Goal: Book appointment/travel/reservation

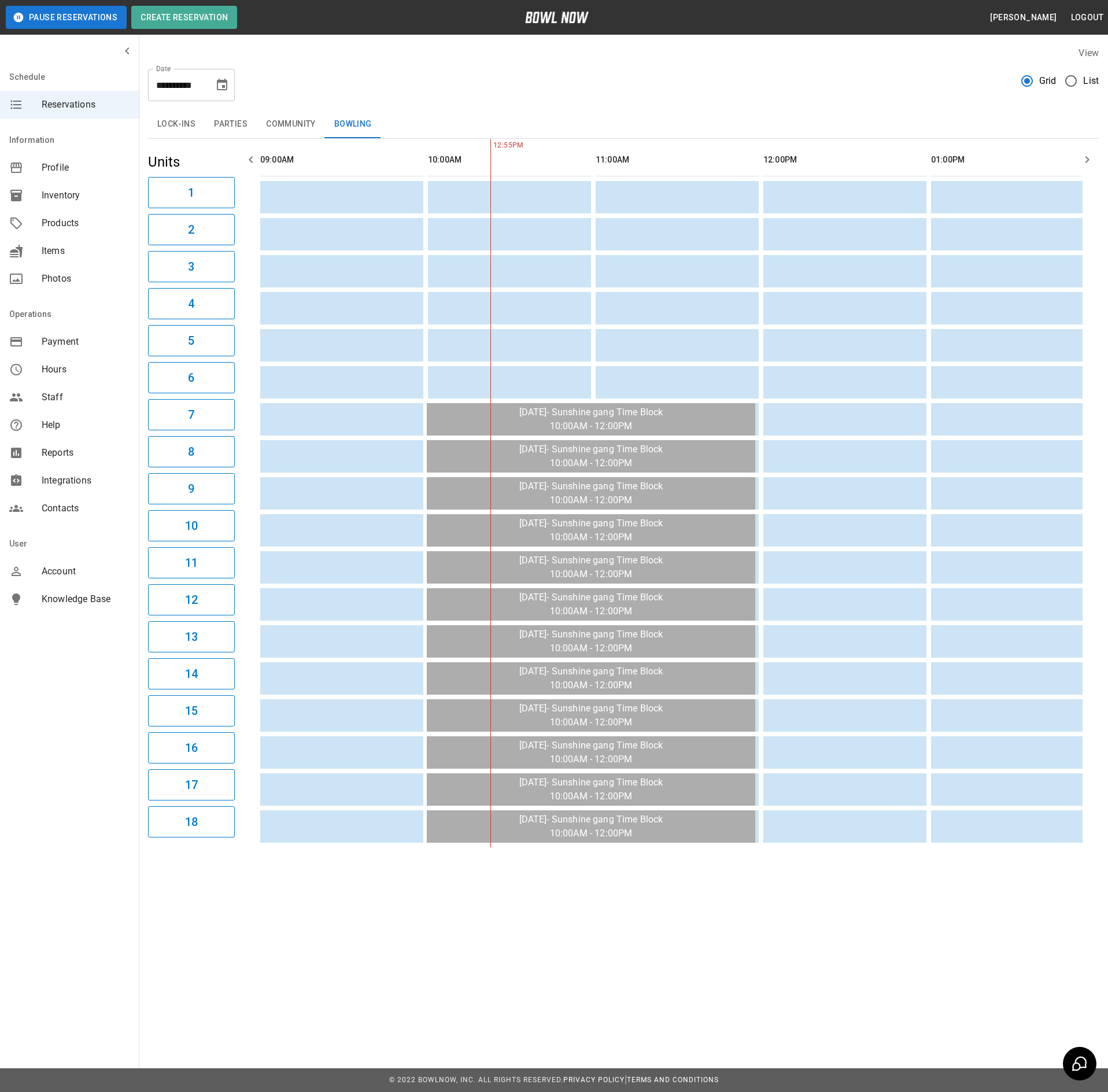
scroll to position [0, 168]
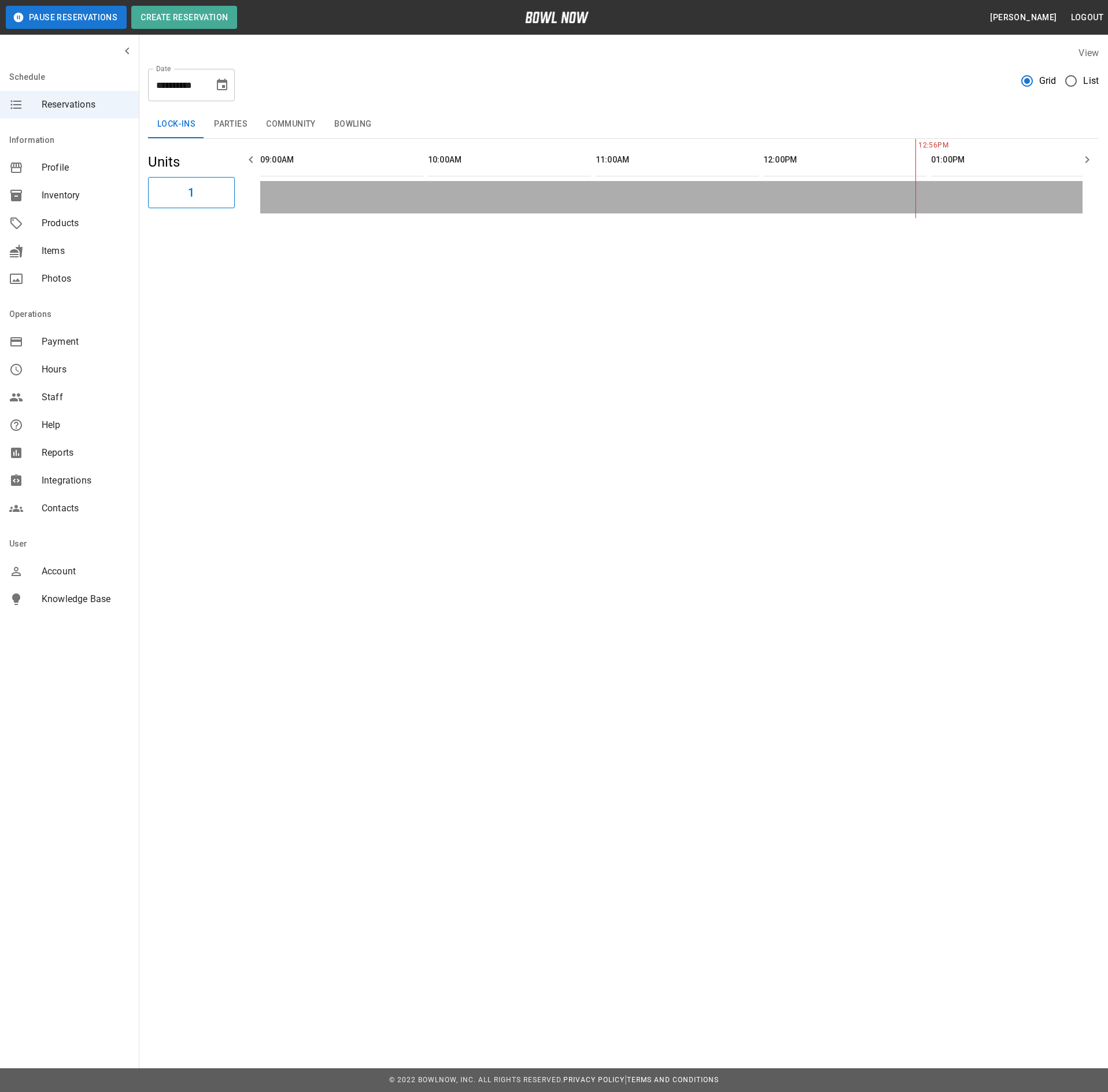
click at [219, 83] on icon "Choose date, selected date is Sep 3, 2025" at bounding box center [222, 84] width 14 height 14
click at [226, 169] on button "5" at bounding box center [223, 168] width 21 height 21
type input "**********"
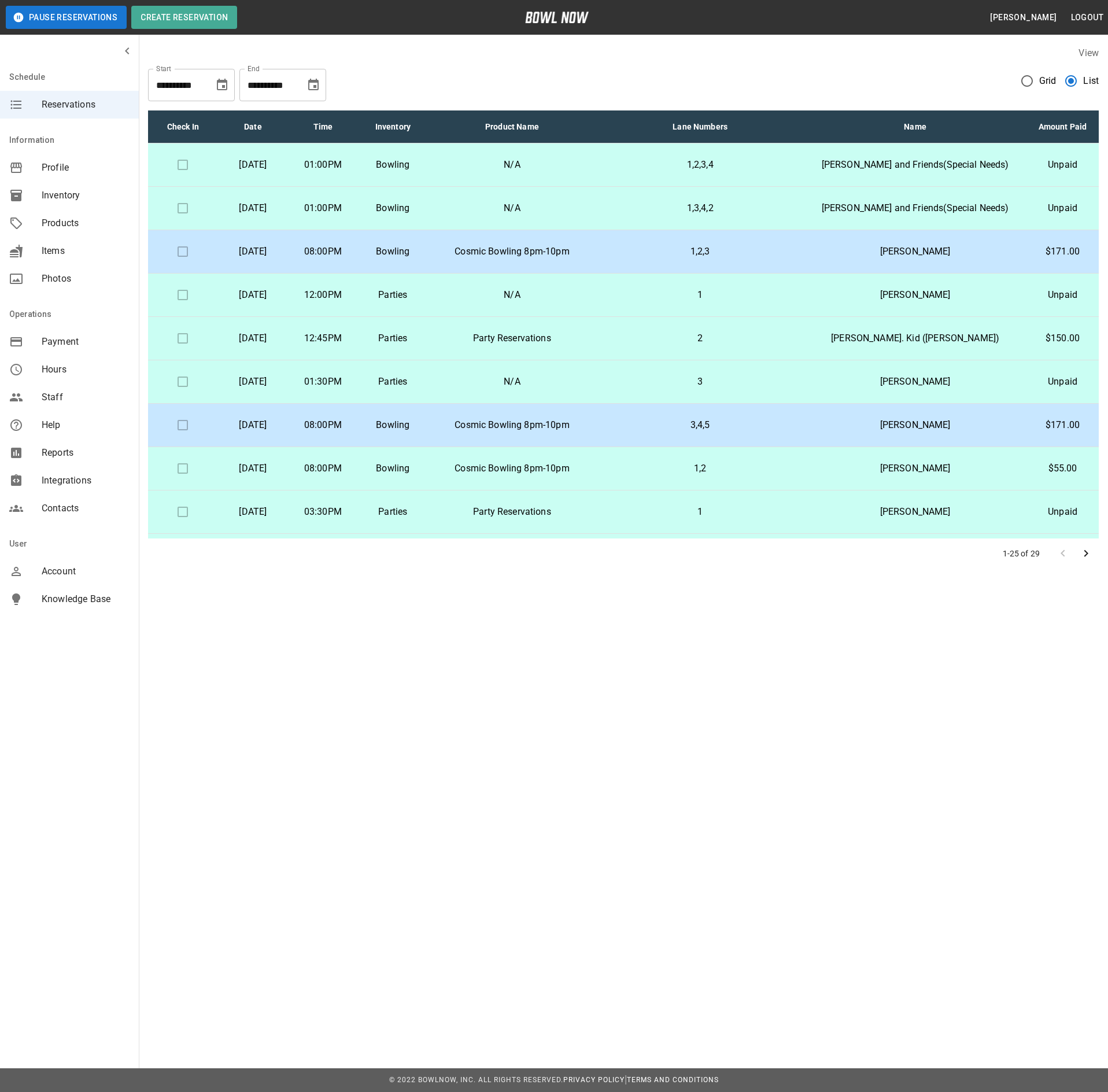
click at [219, 83] on icon "Choose date, selected date is Sep 3, 2025" at bounding box center [222, 84] width 14 height 14
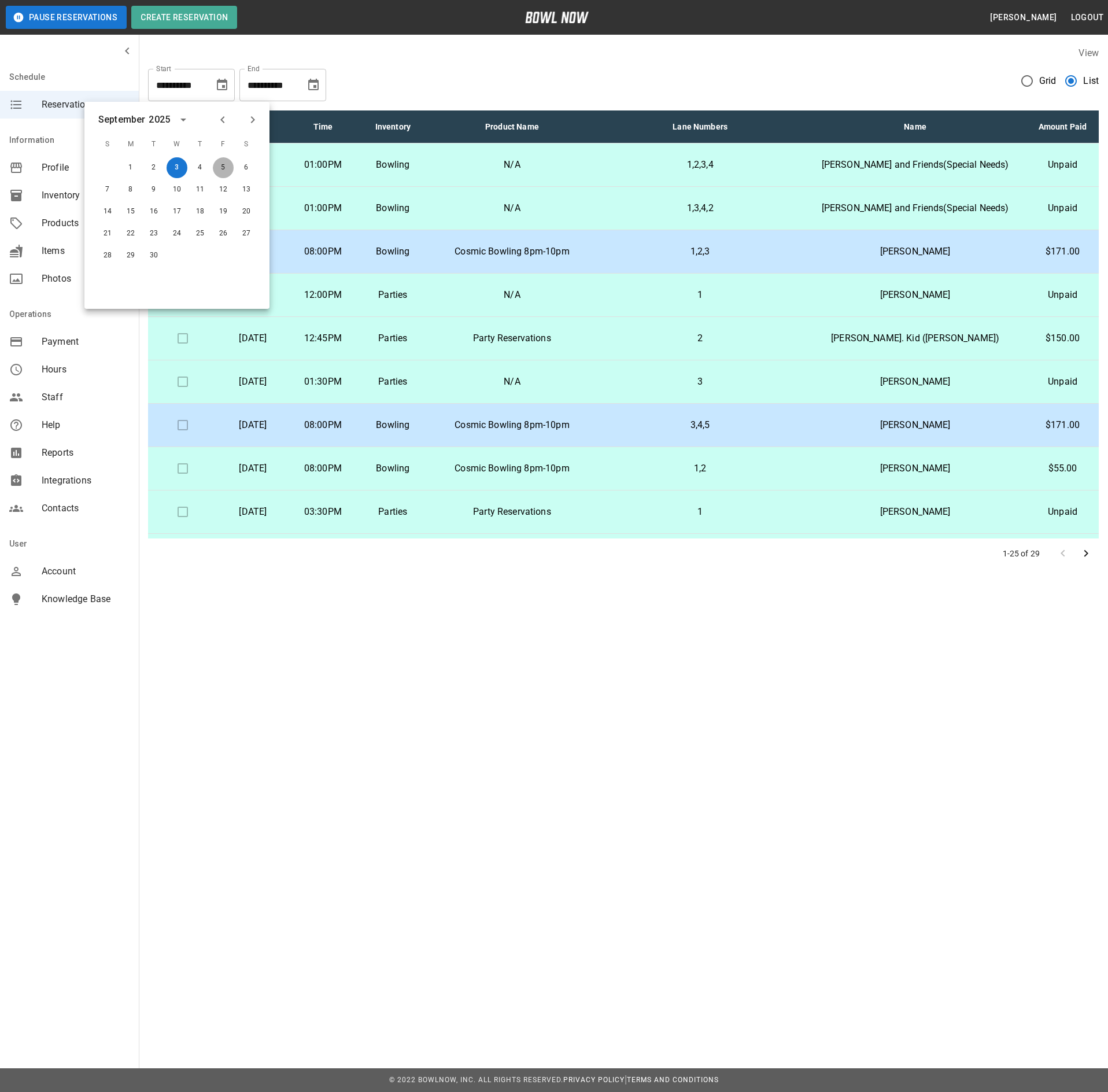
click at [219, 170] on button "5" at bounding box center [223, 168] width 21 height 21
type input "**********"
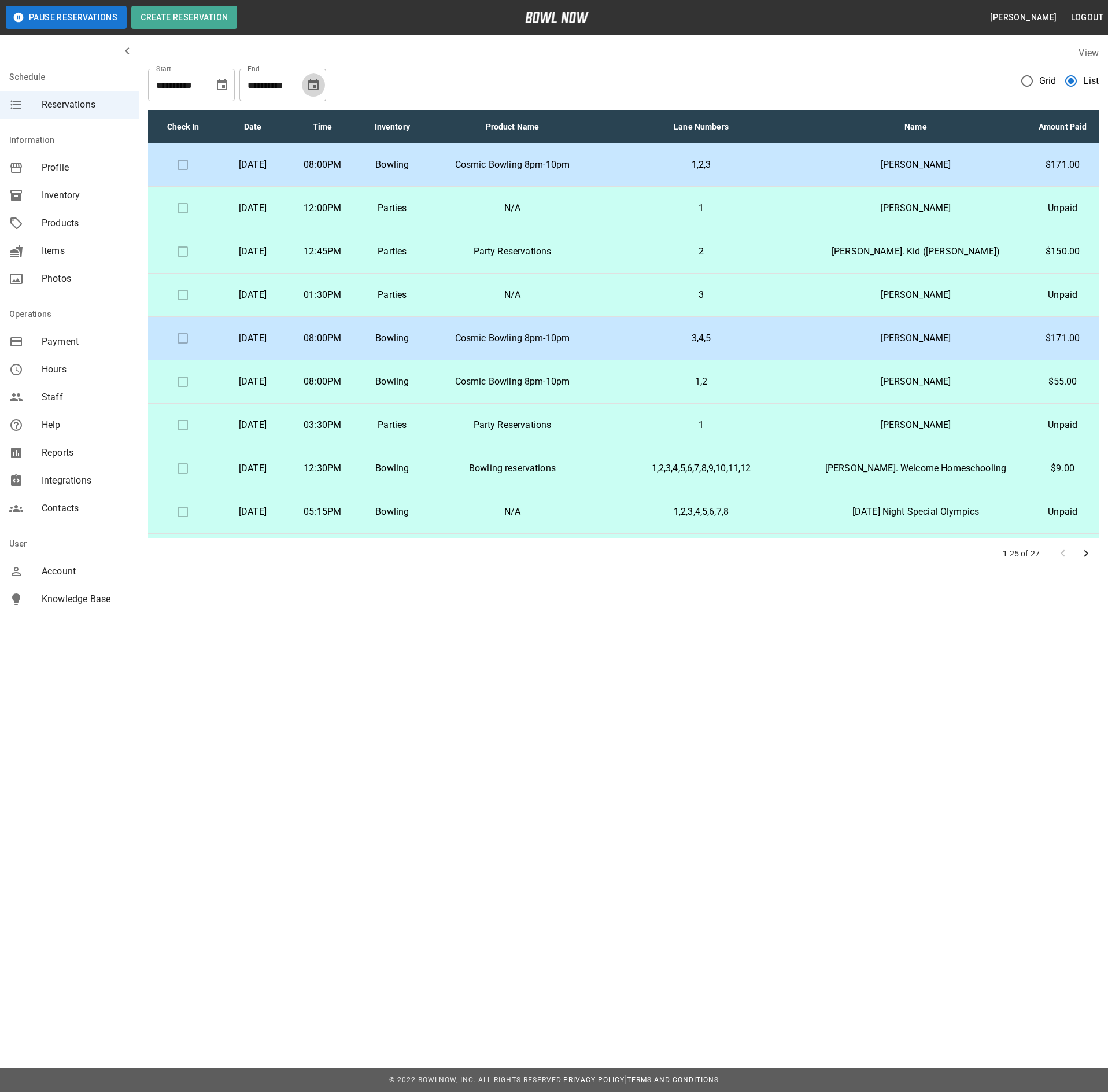
click at [308, 78] on icon "Choose date, selected date is Oct 3, 2025" at bounding box center [313, 84] width 14 height 14
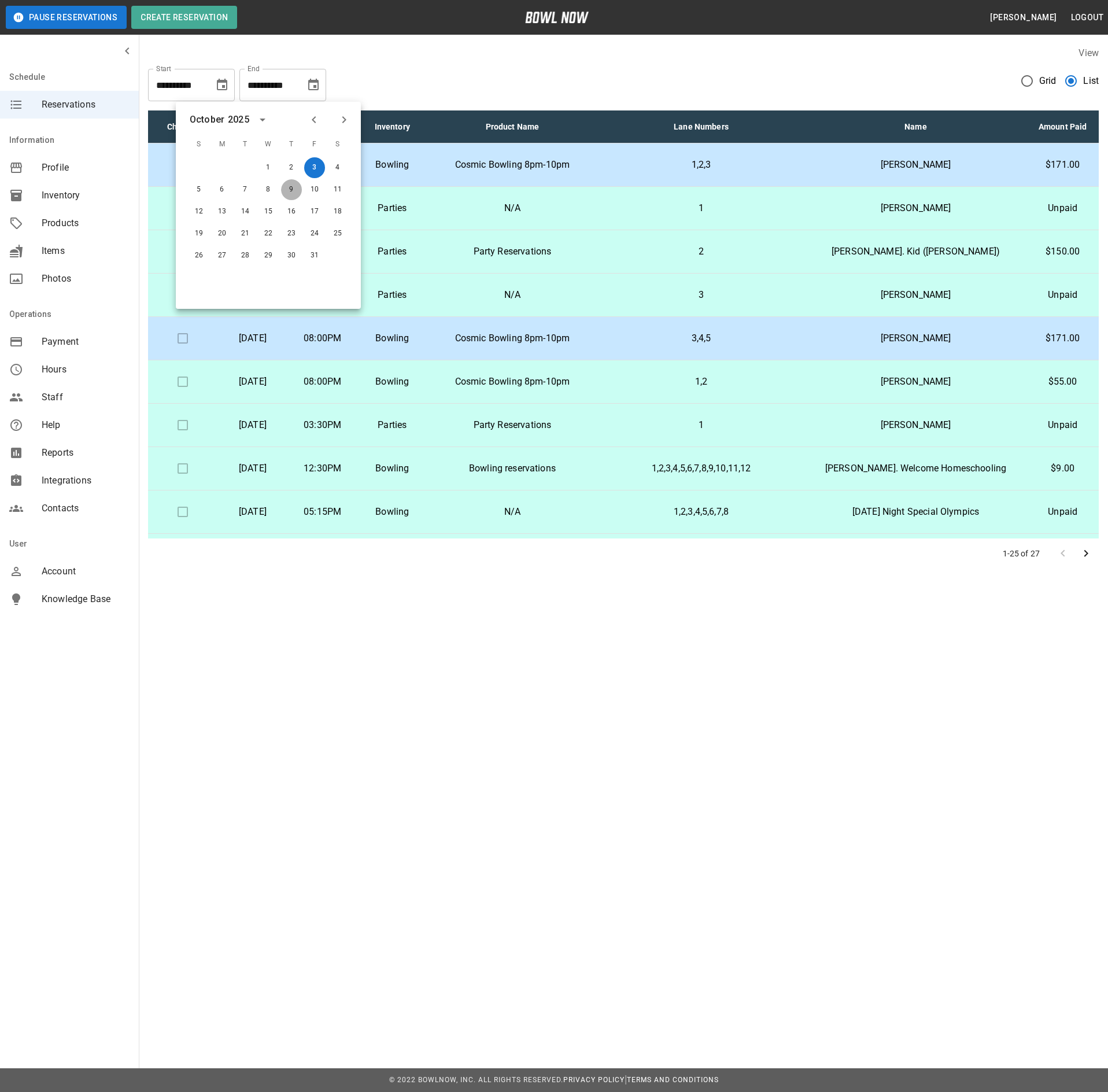
click at [291, 183] on button "9" at bounding box center [291, 189] width 21 height 21
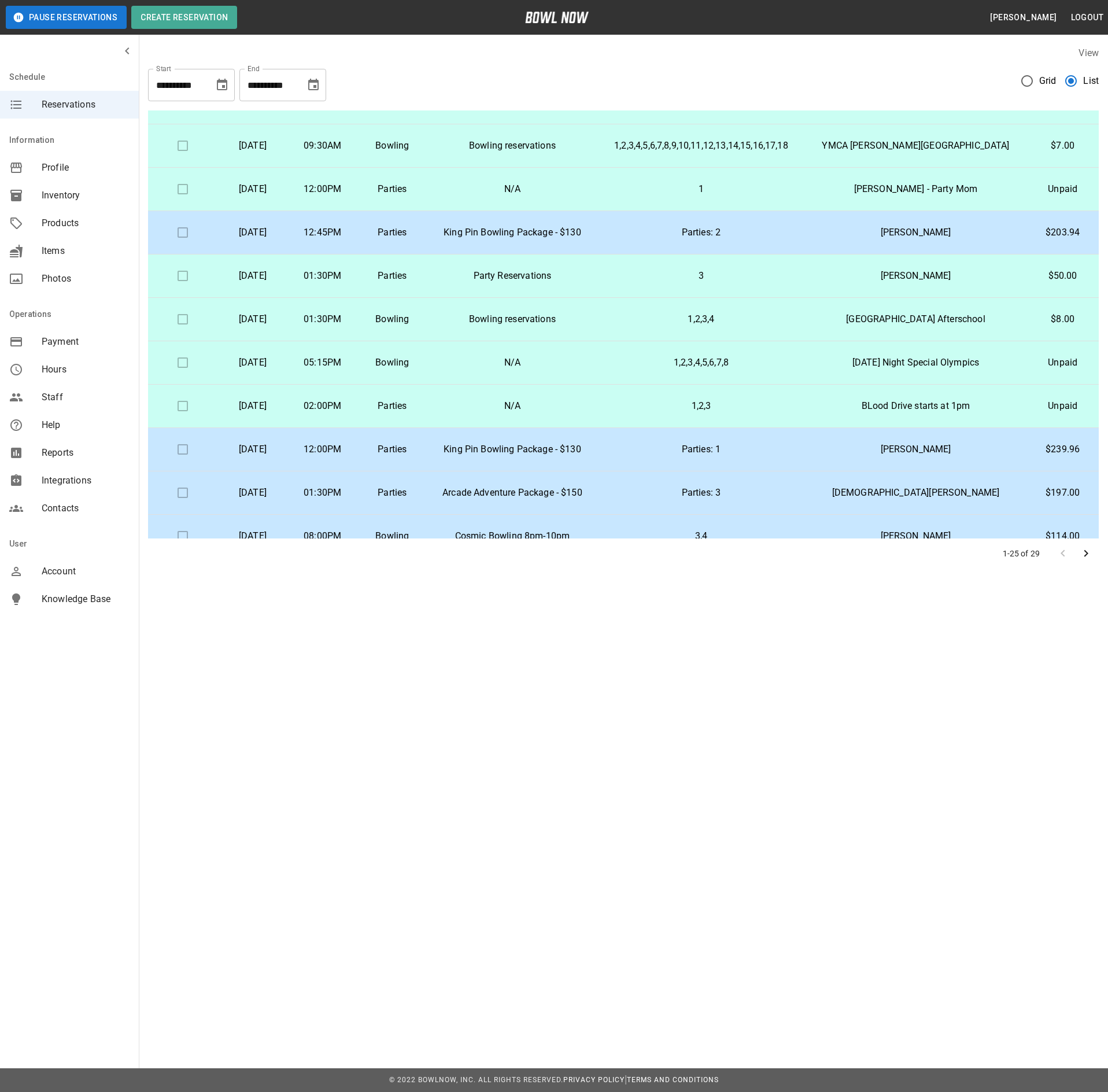
scroll to position [739, 0]
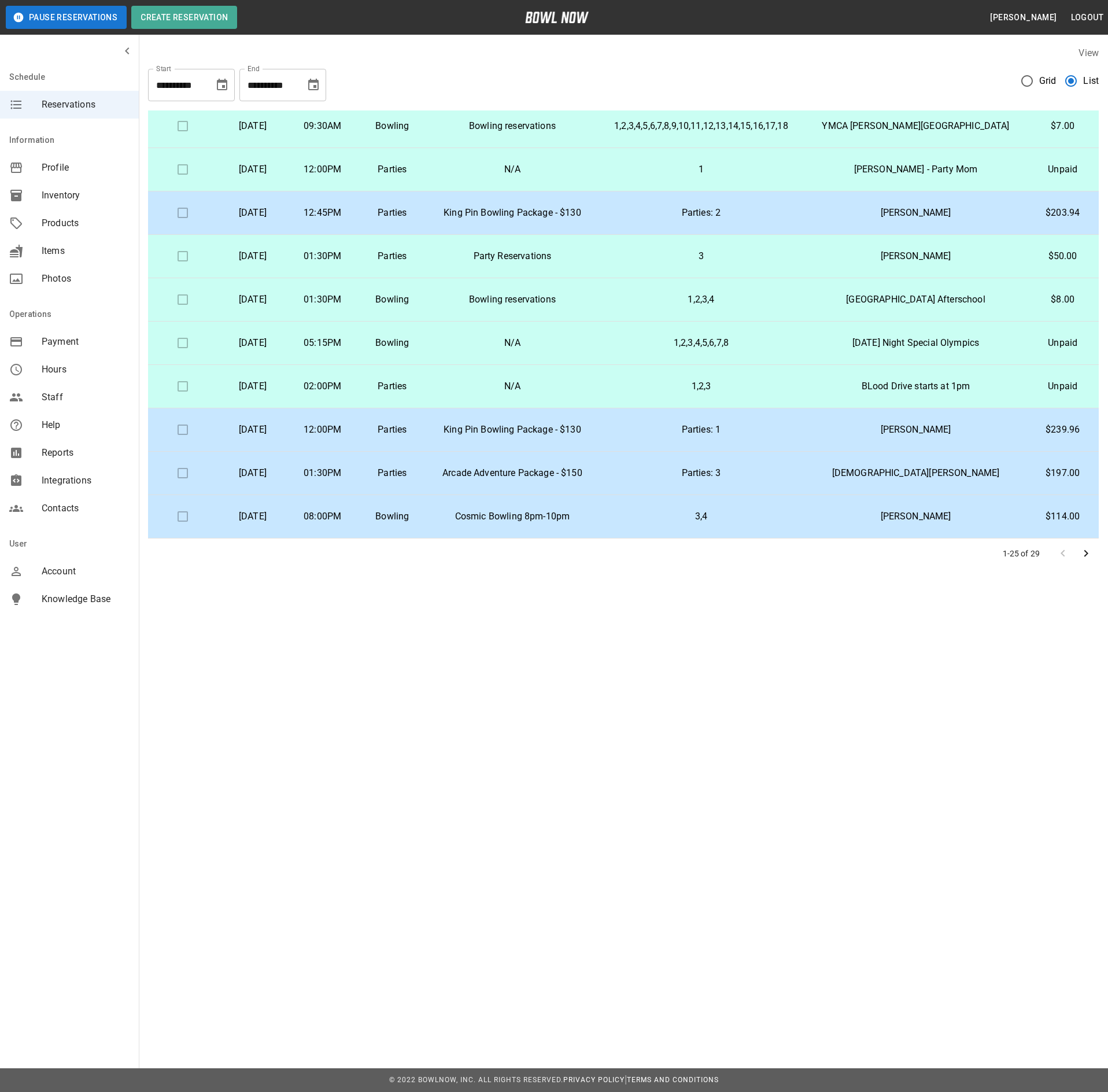
click at [1080, 553] on icon "Go to next page" at bounding box center [1085, 553] width 14 height 14
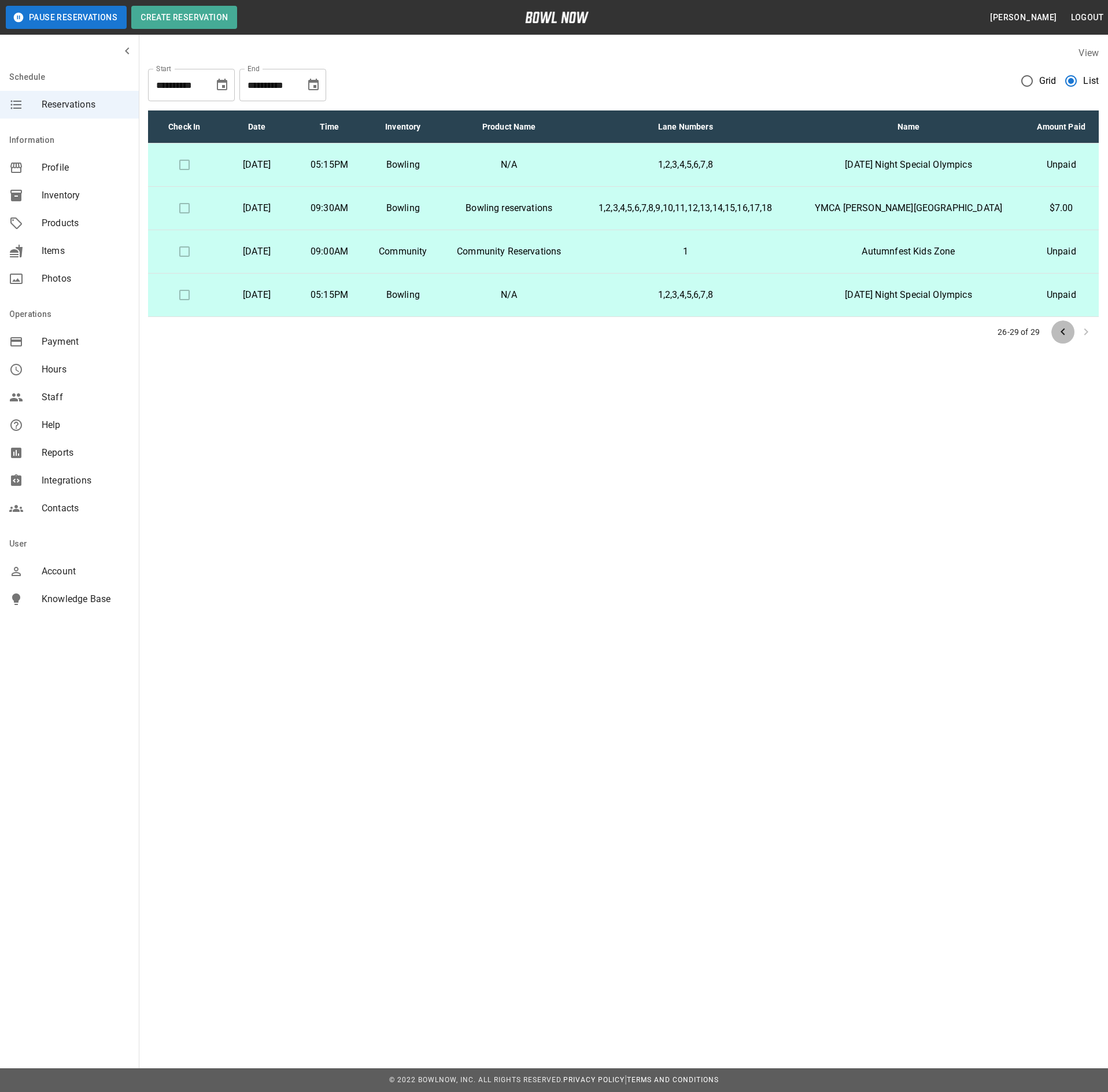
click at [1058, 338] on icon "Go to previous page" at bounding box center [1062, 331] width 14 height 14
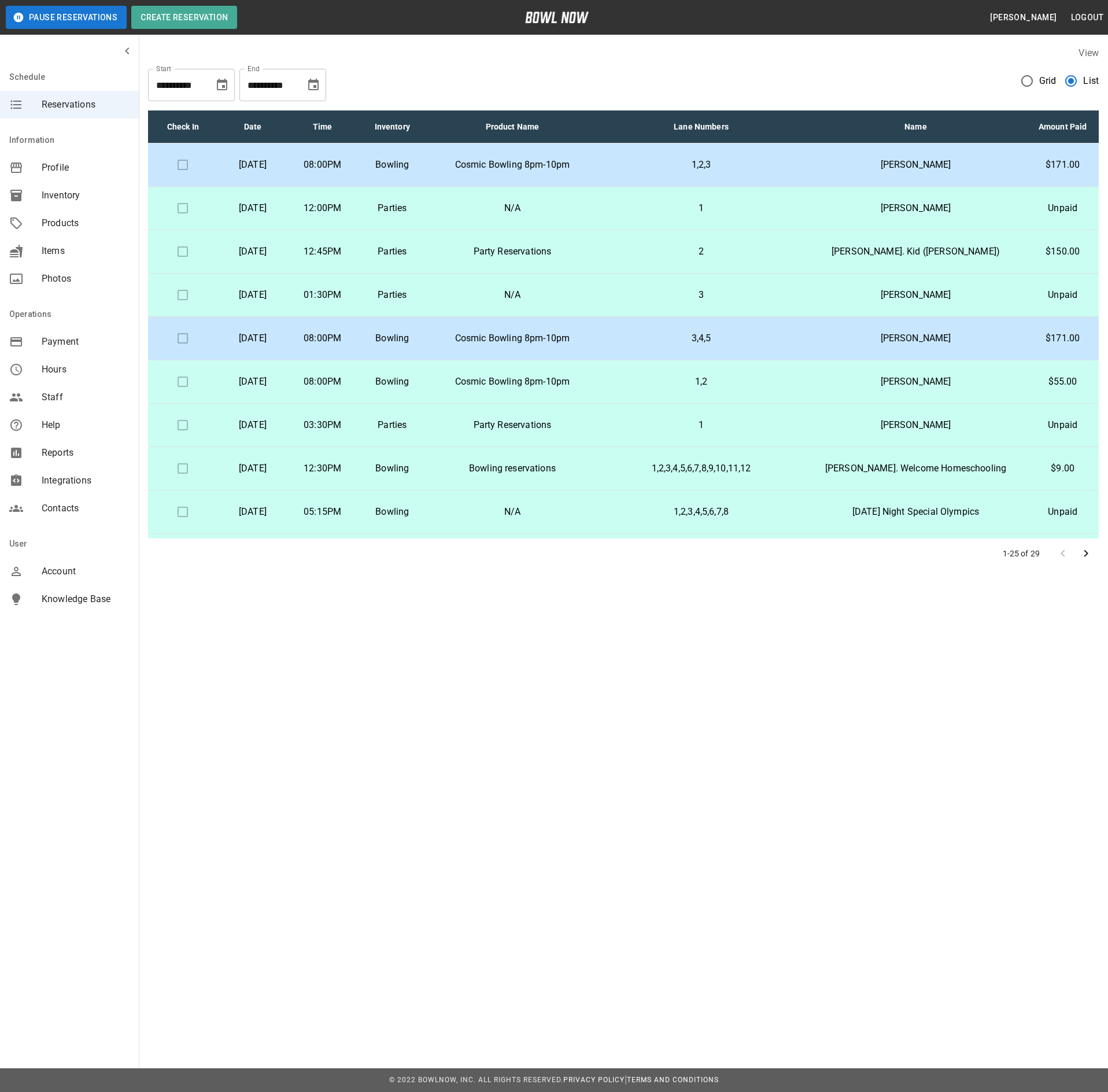
click at [313, 82] on icon "Choose date, selected date is Oct 9, 2025" at bounding box center [313, 84] width 11 height 11
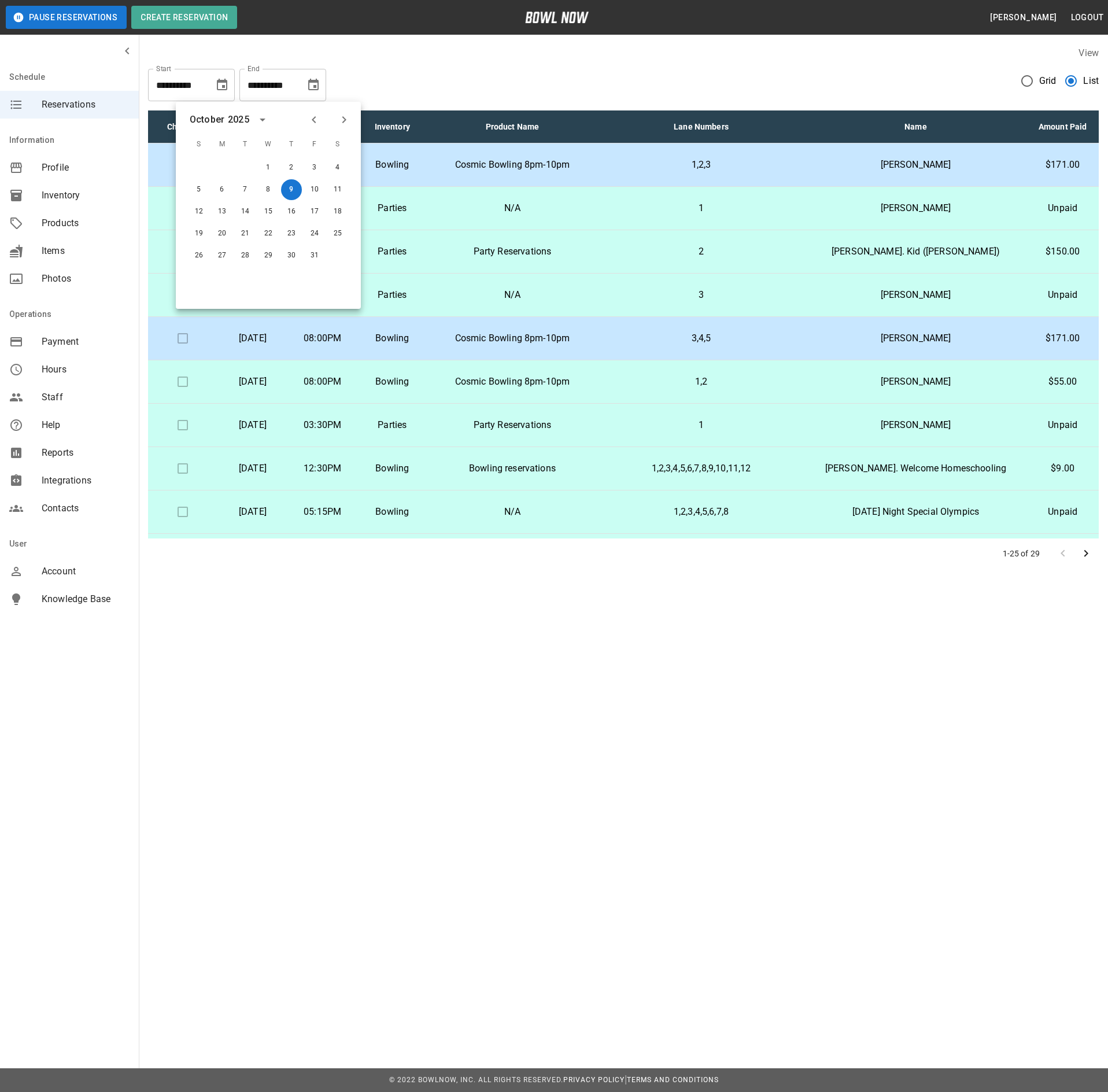
click at [315, 121] on icon "Previous month" at bounding box center [313, 119] width 14 height 14
click at [291, 192] on button "11" at bounding box center [291, 189] width 21 height 21
type input "**********"
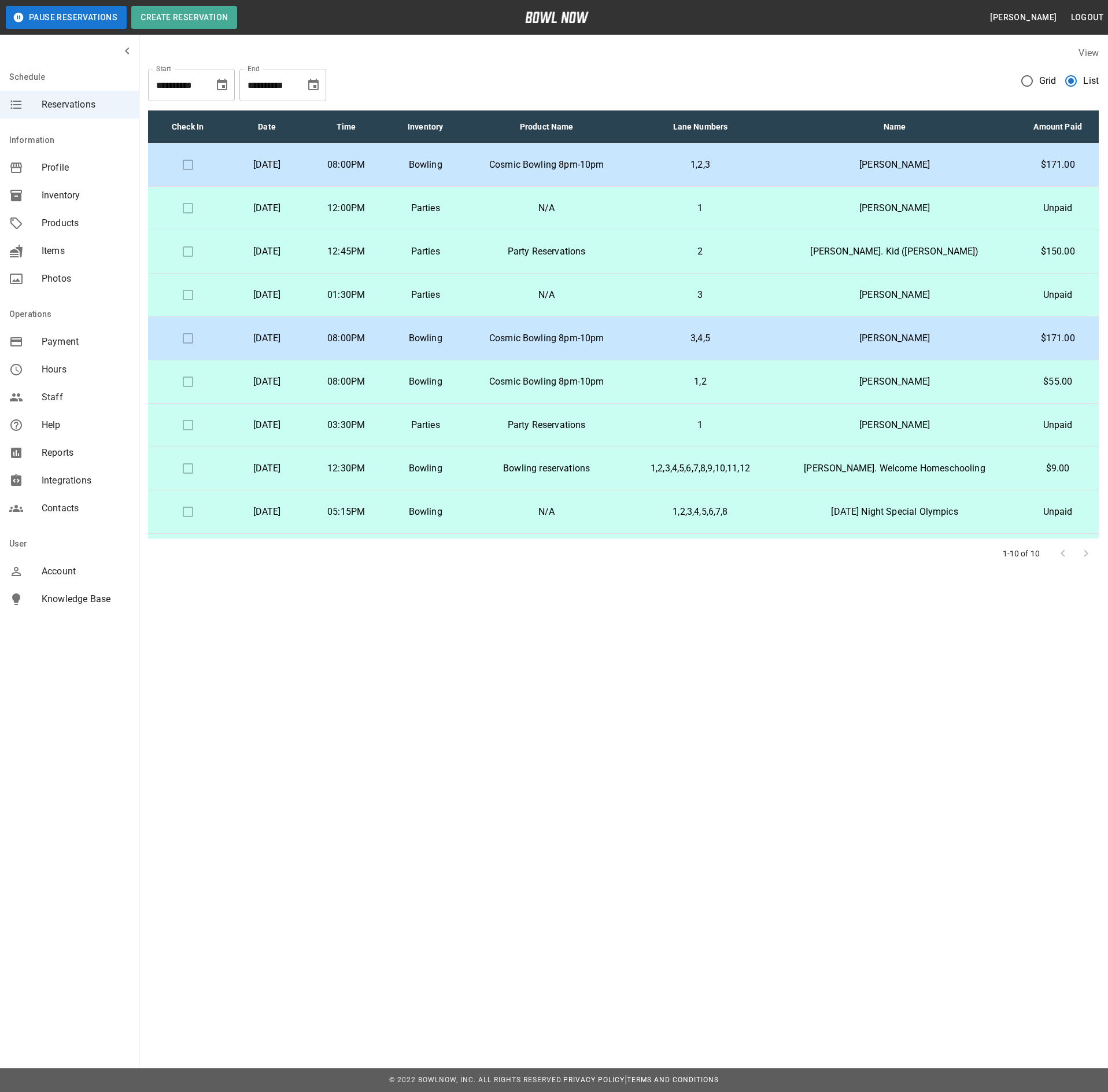
click at [307, 200] on td "[DATE]" at bounding box center [267, 209] width 79 height 44
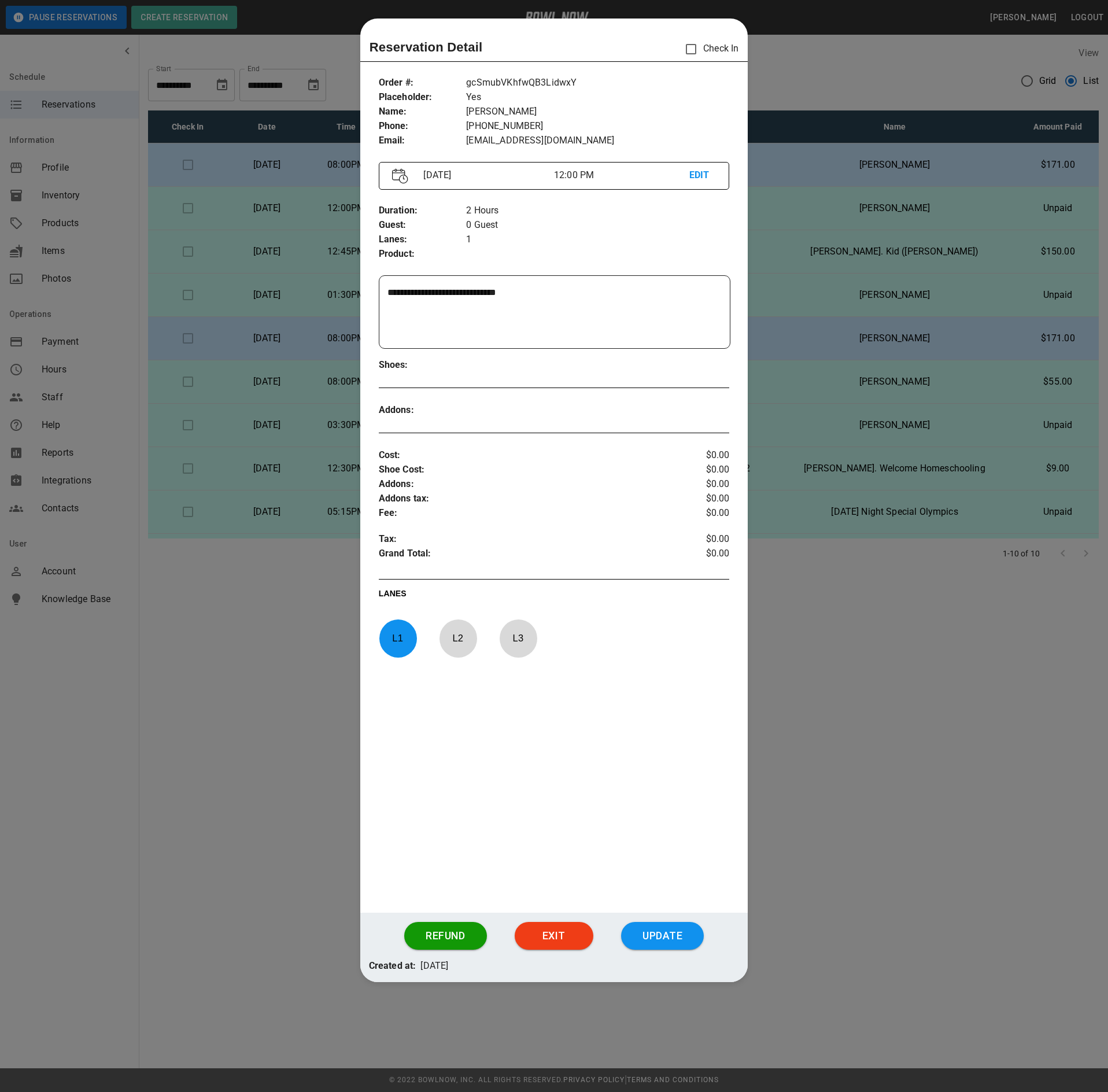
click at [256, 616] on div at bounding box center [554, 546] width 1108 height 1092
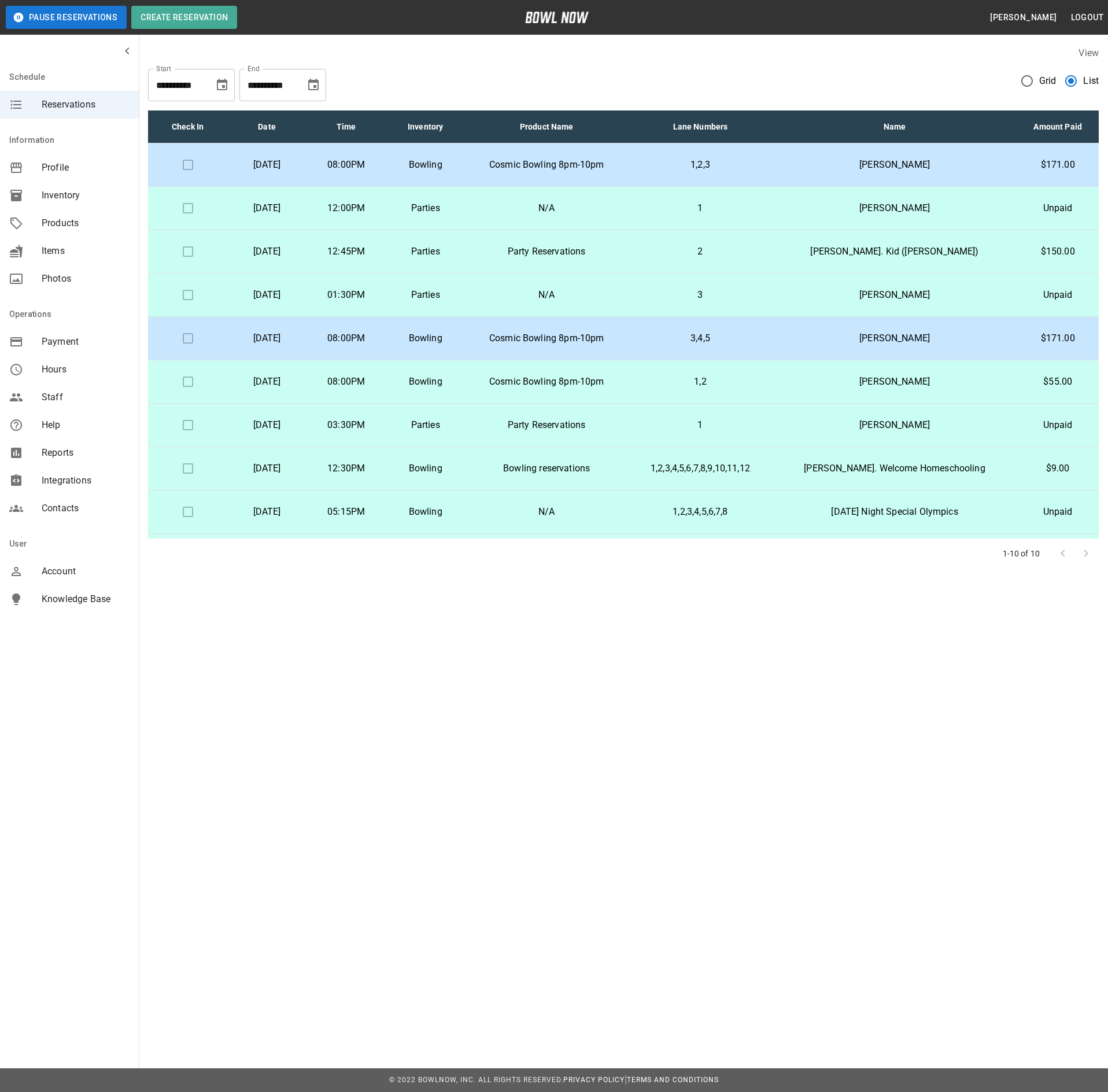
click at [270, 210] on p "[DATE]" at bounding box center [266, 208] width 61 height 14
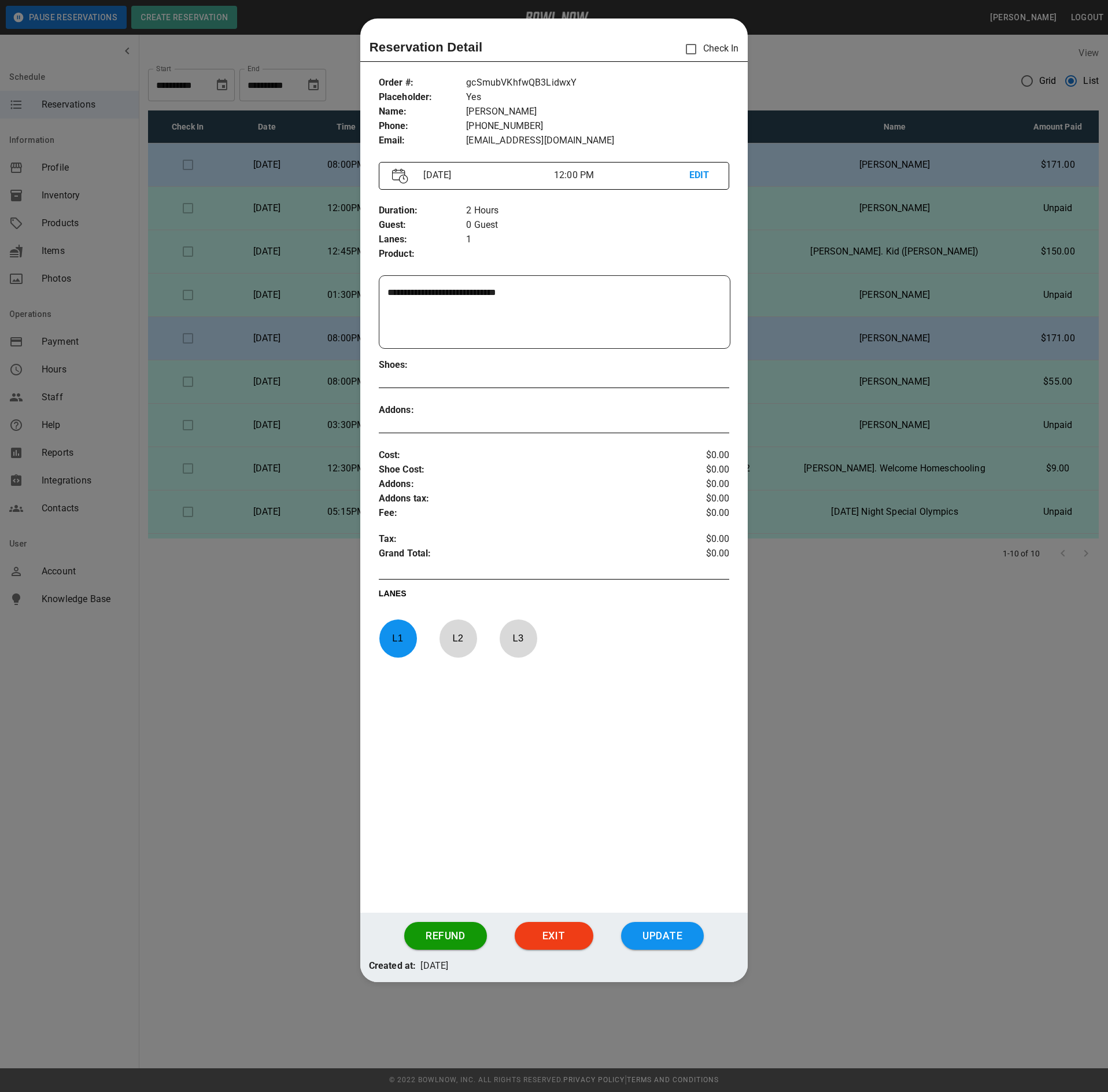
click at [240, 567] on div at bounding box center [554, 546] width 1108 height 1092
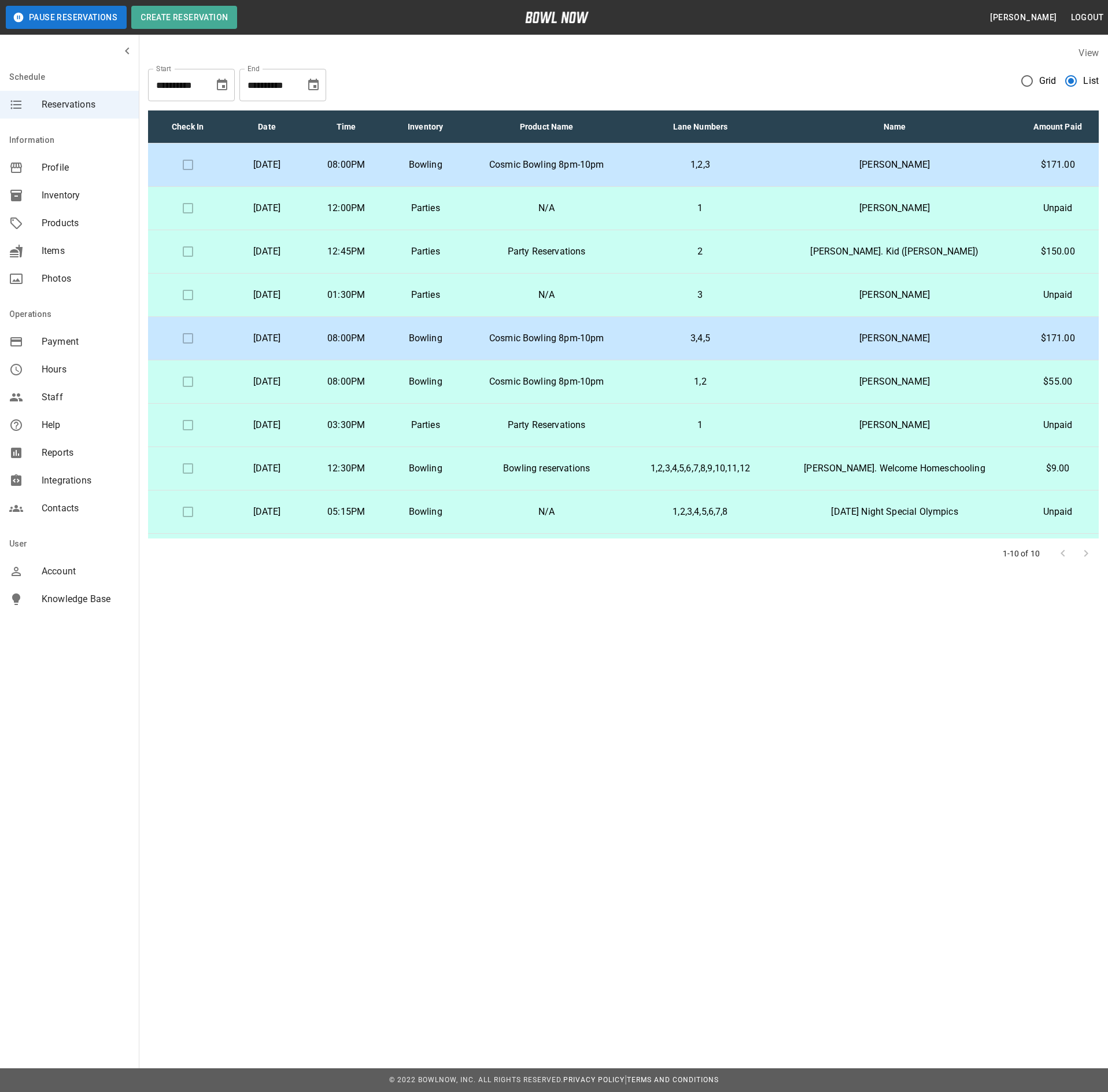
click at [297, 256] on p "[DATE]" at bounding box center [266, 251] width 61 height 14
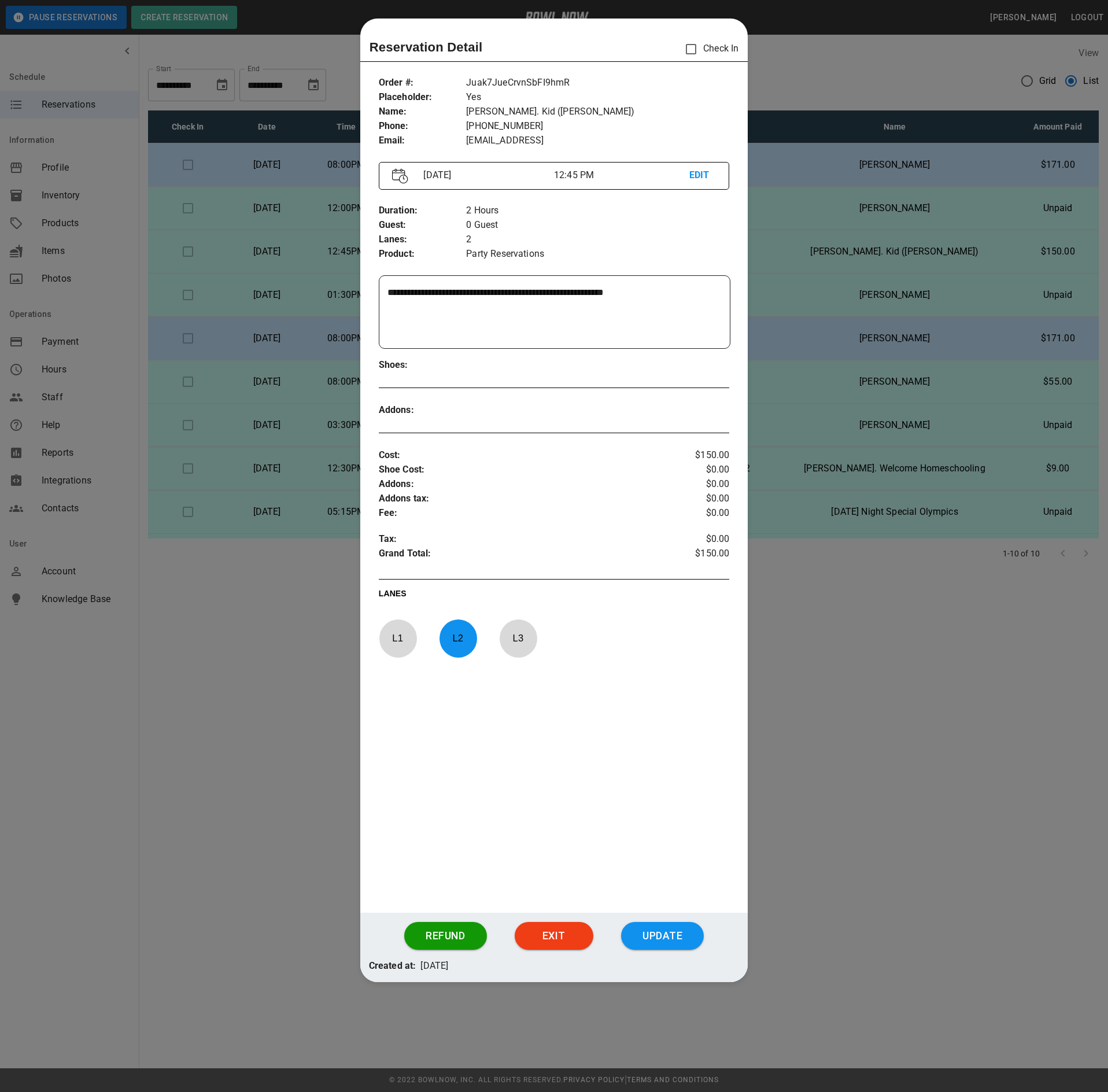
click at [268, 583] on div at bounding box center [554, 546] width 1108 height 1092
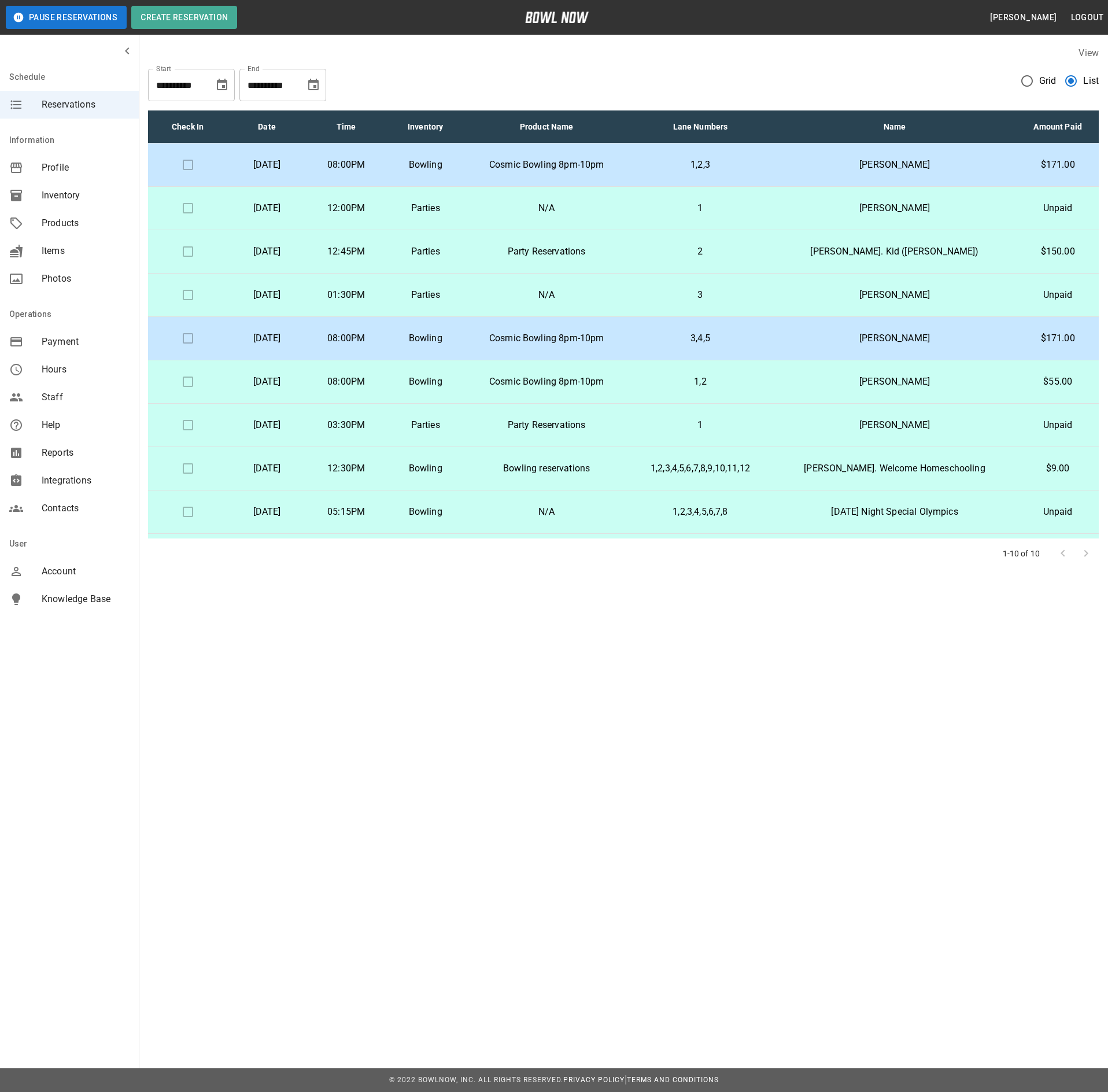
click at [297, 291] on p "[DATE]" at bounding box center [266, 295] width 61 height 14
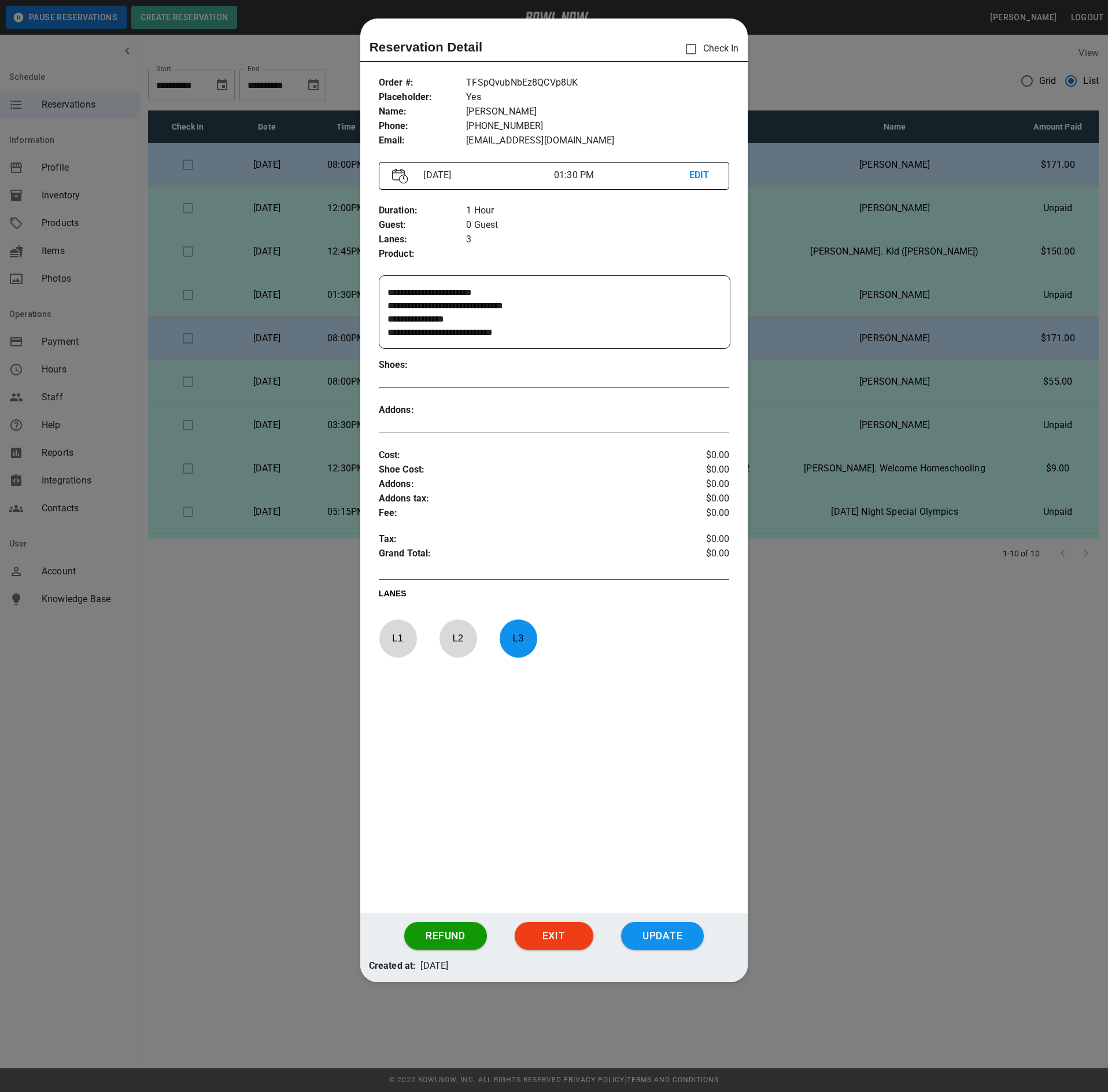
click at [259, 607] on div at bounding box center [554, 546] width 1108 height 1092
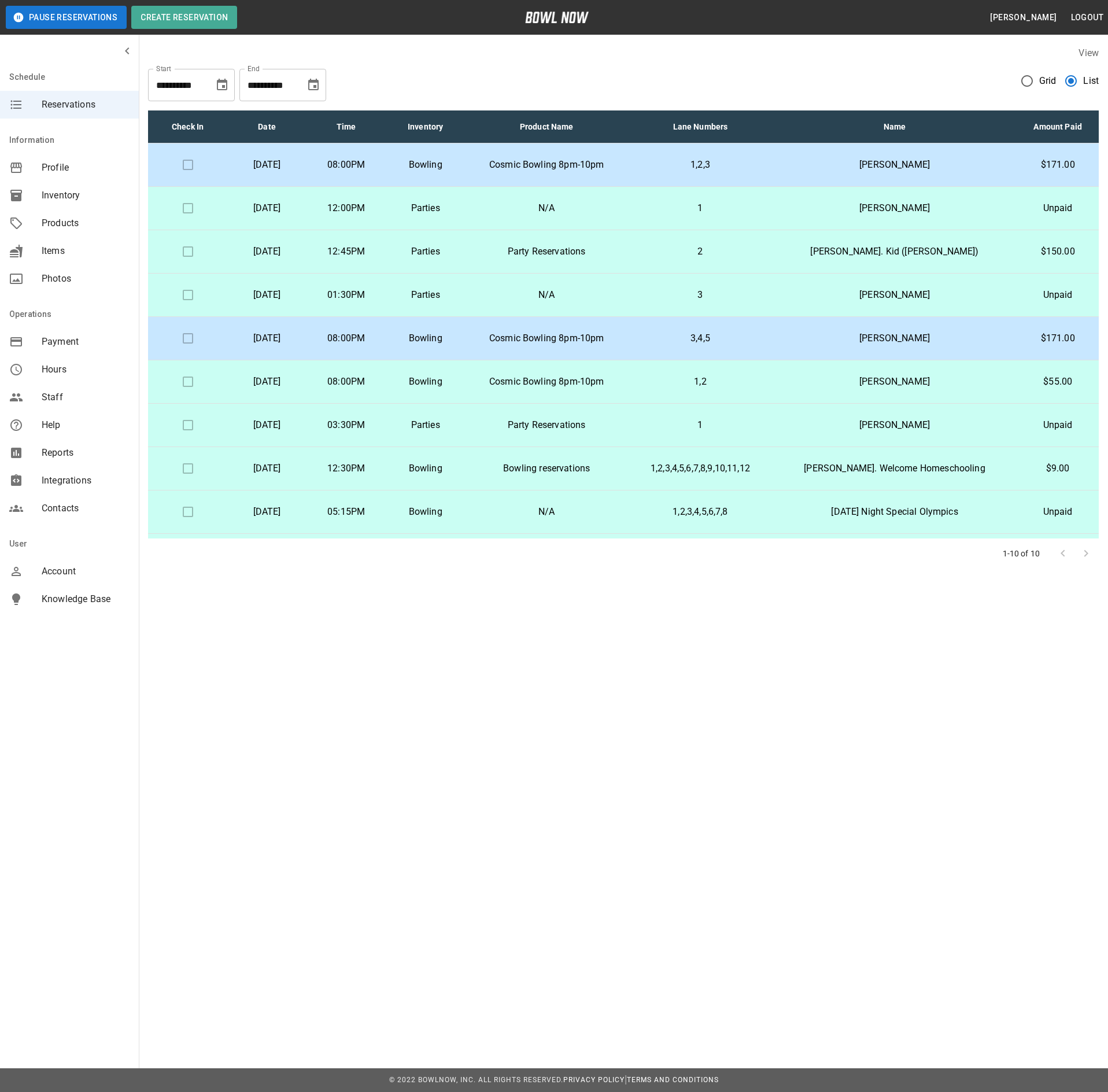
click at [297, 426] on p "[DATE]" at bounding box center [266, 424] width 61 height 14
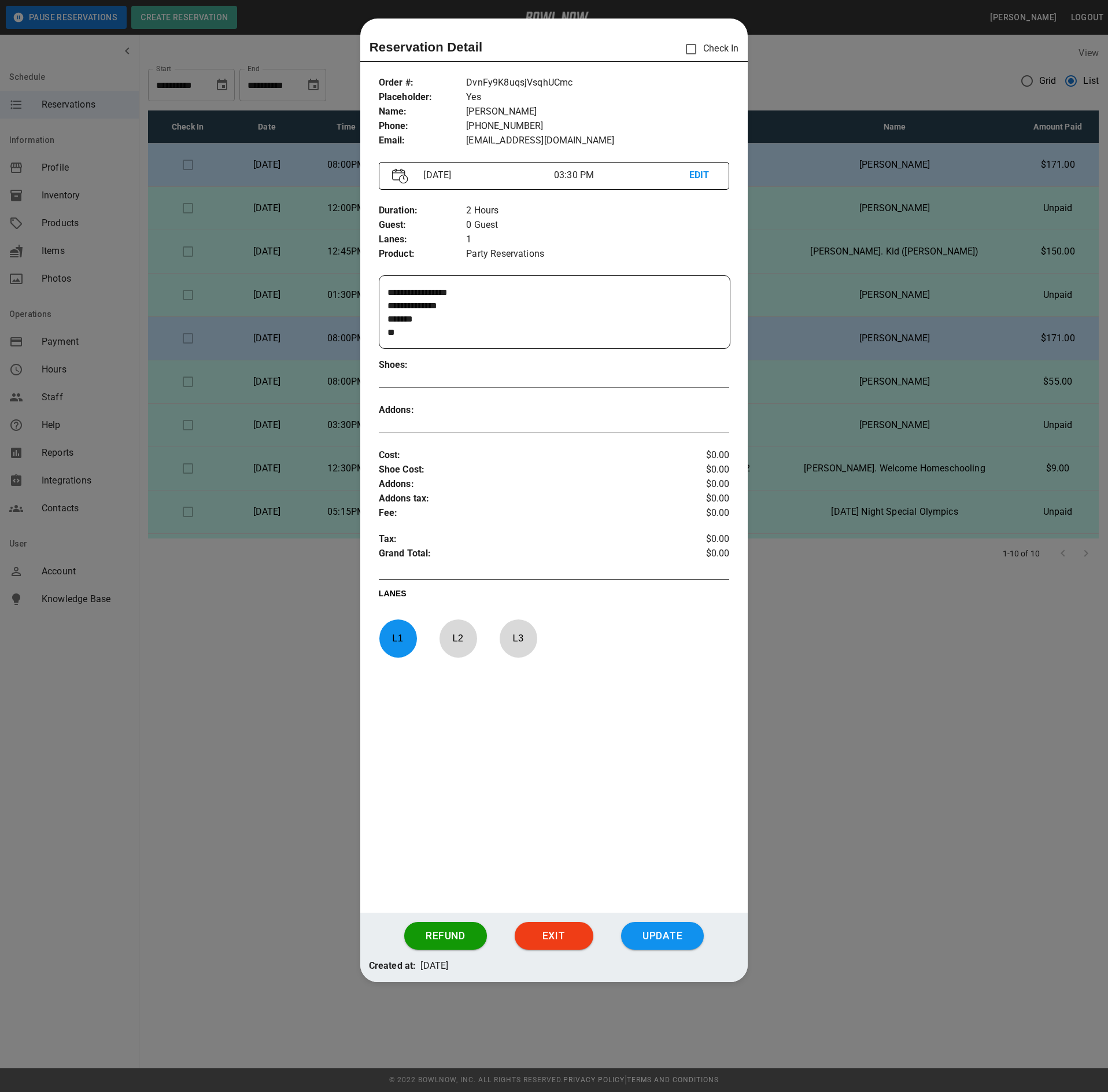
click at [299, 616] on div at bounding box center [554, 546] width 1108 height 1092
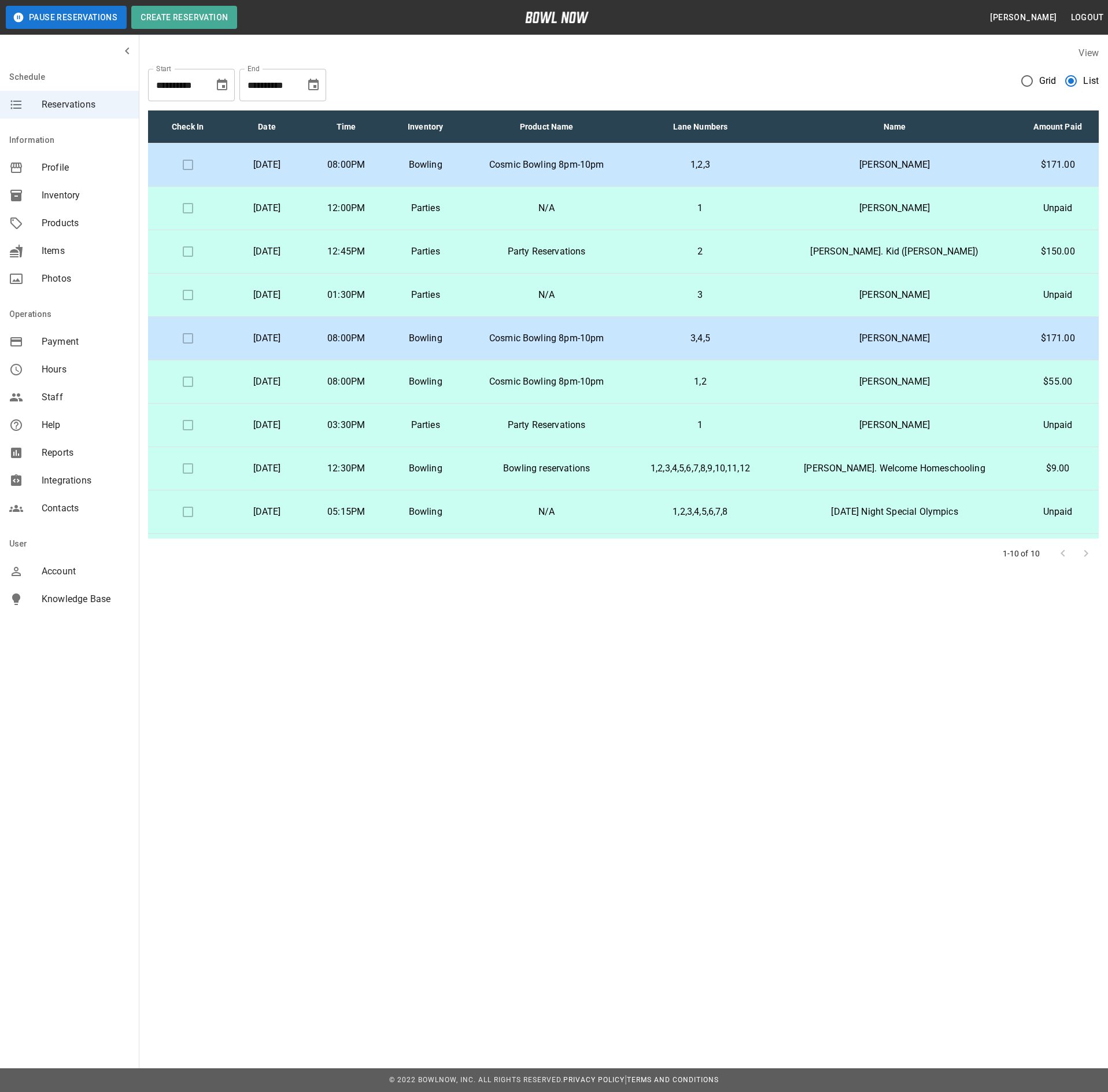
scroll to position [45, 0]
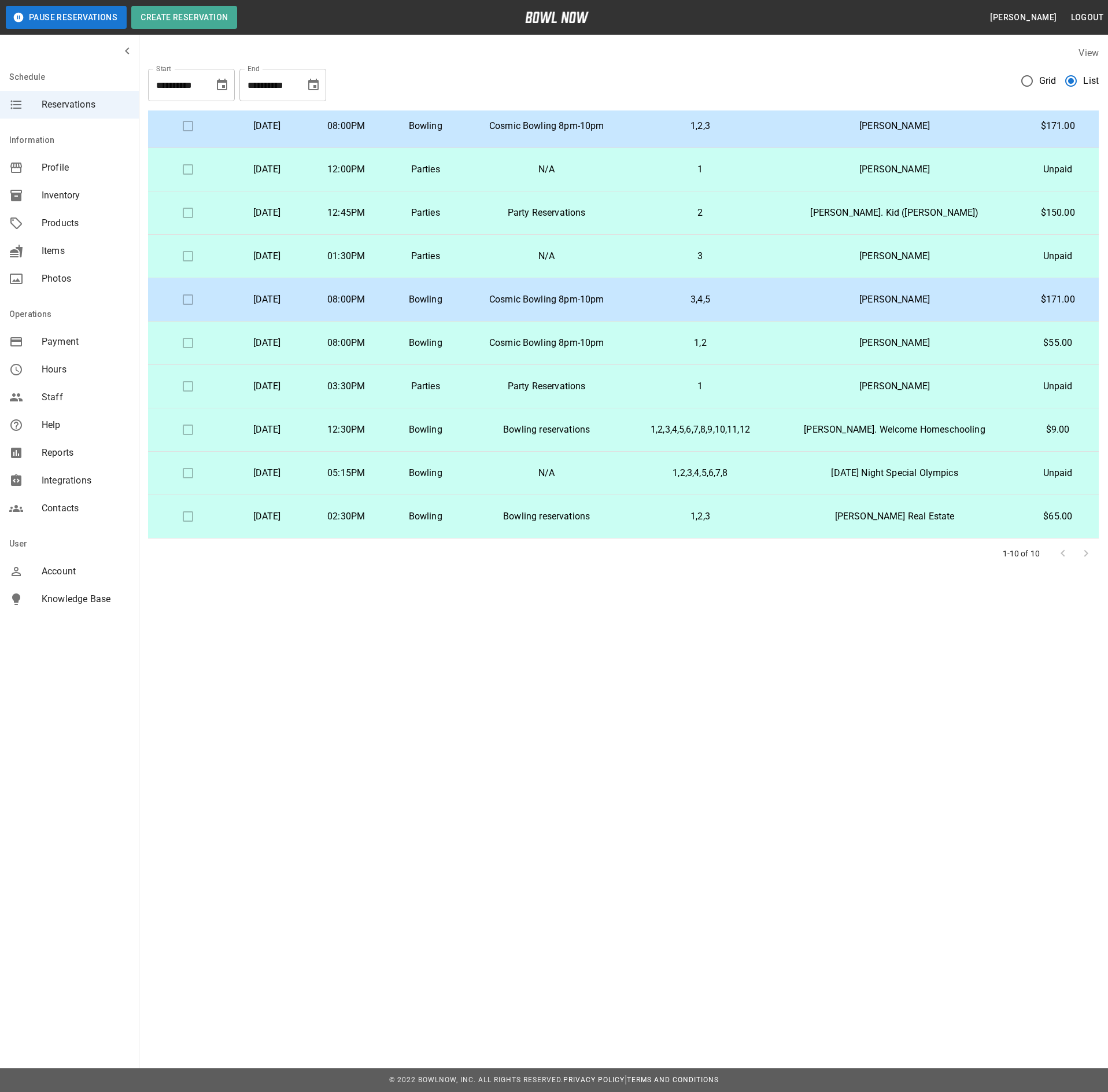
click at [626, 673] on div "**********" at bounding box center [554, 546] width 1108 height 1092
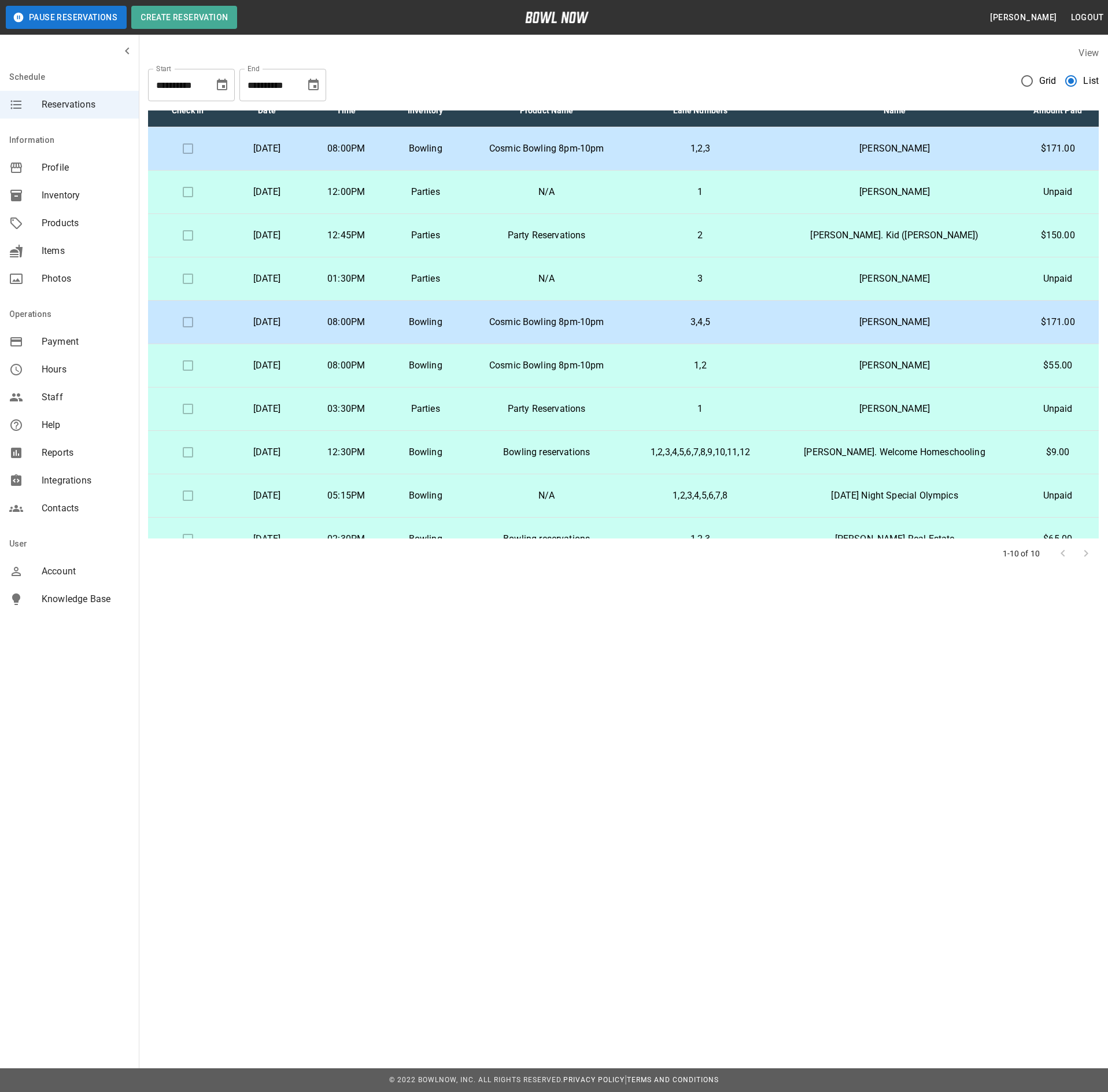
scroll to position [0, 0]
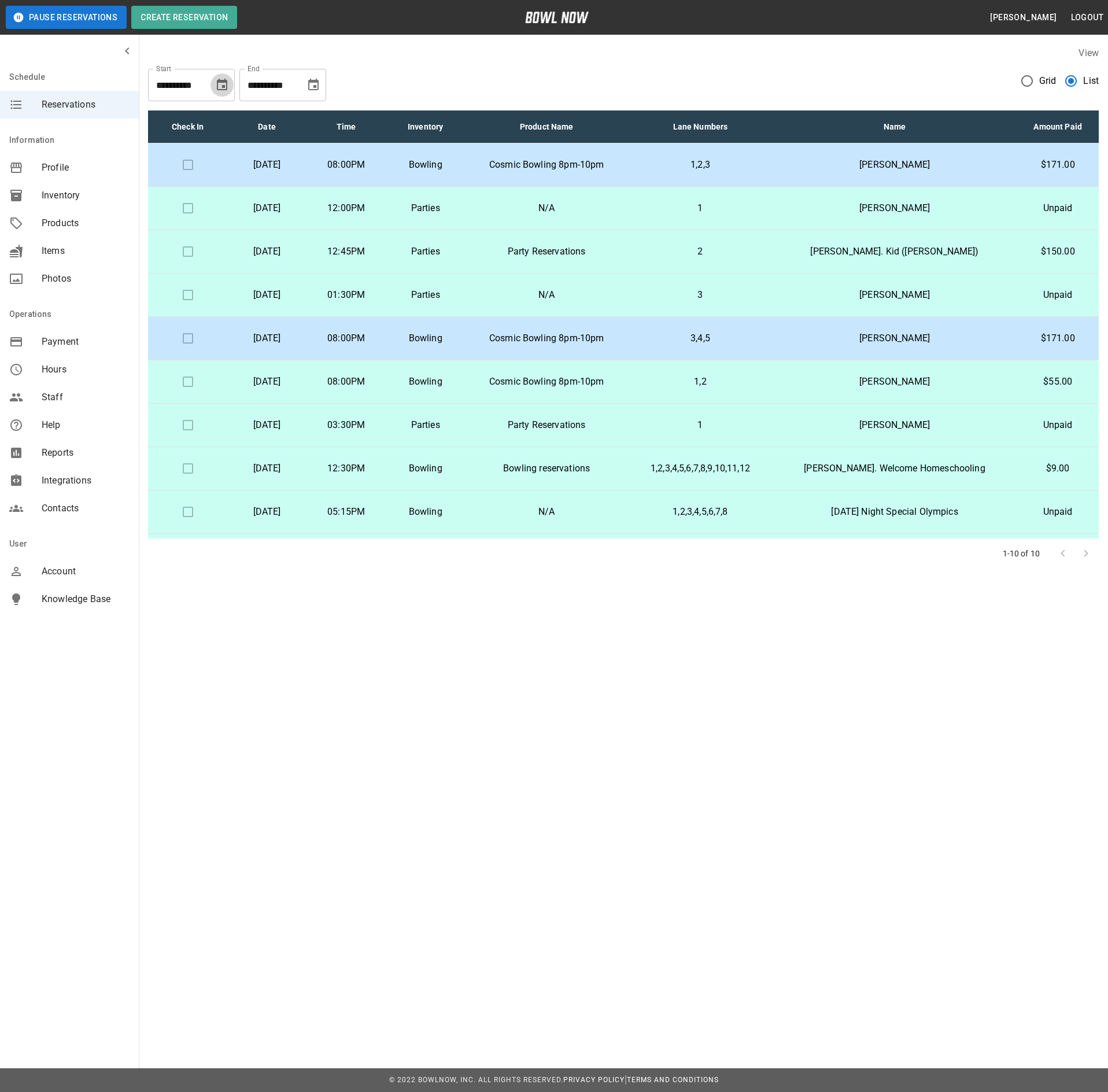
click at [219, 84] on icon "Choose date, selected date is Sep 5, 2025" at bounding box center [222, 84] width 14 height 14
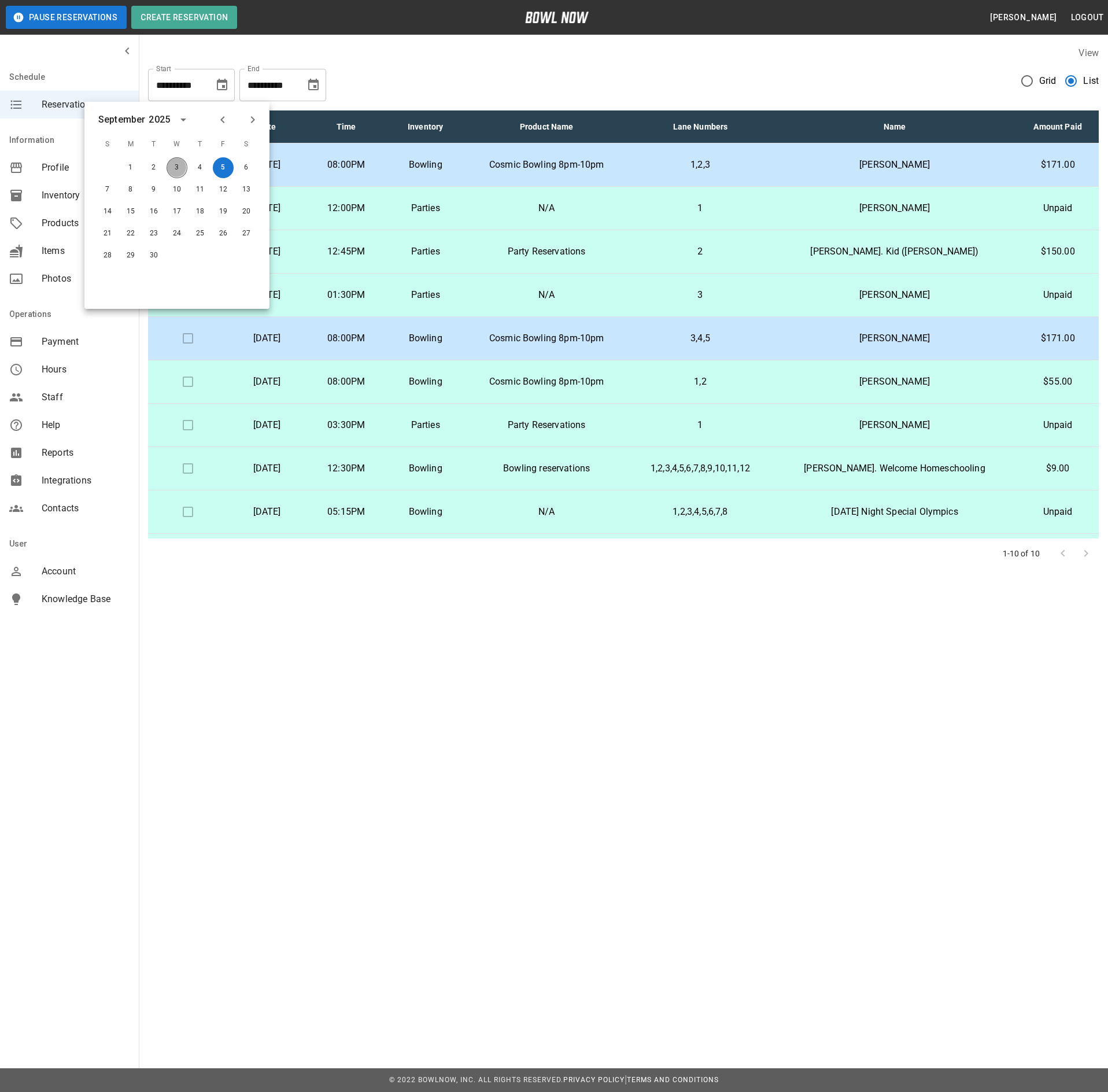
click at [179, 173] on button "3" at bounding box center [177, 168] width 21 height 21
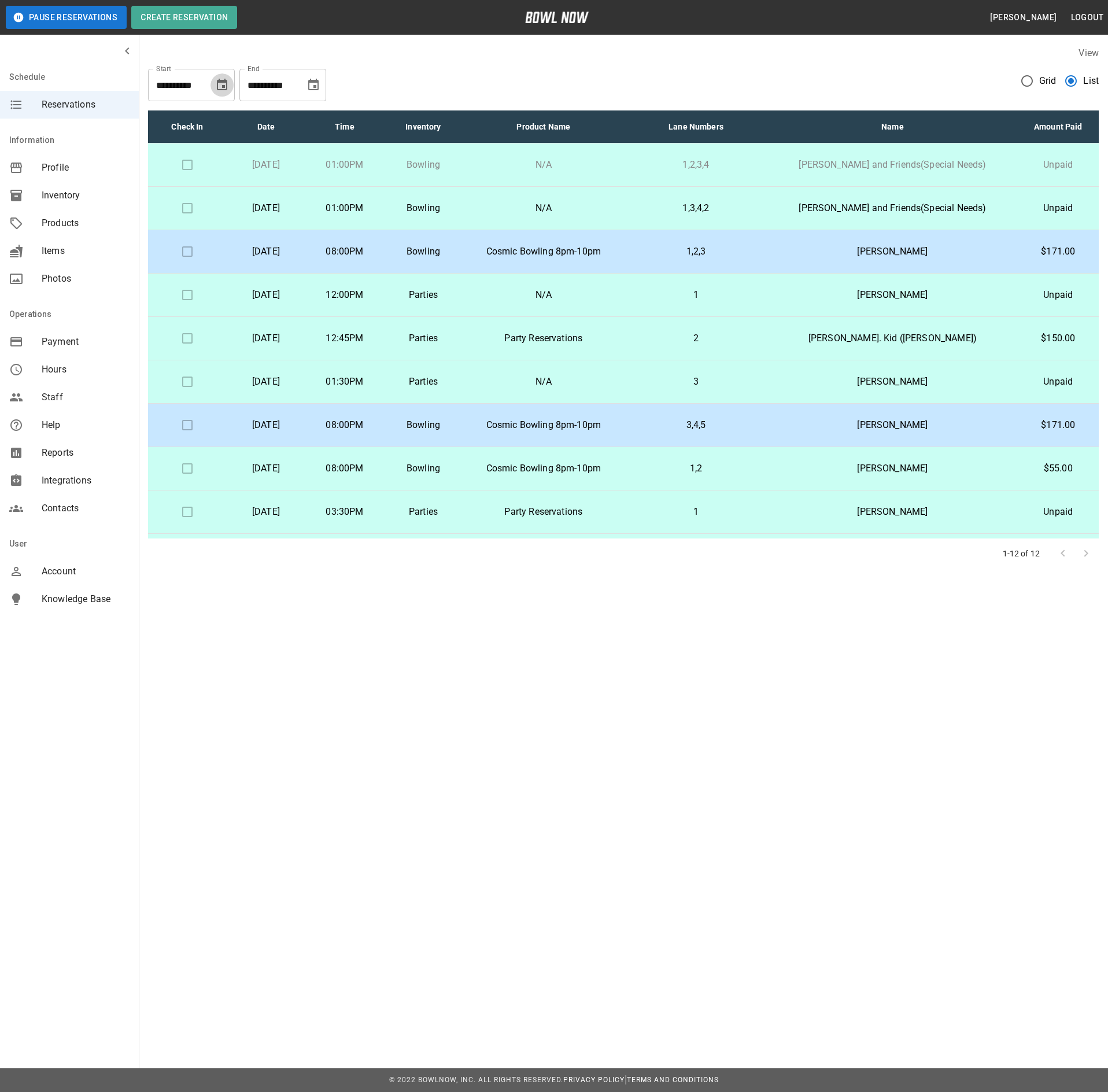
click at [218, 89] on icon "Choose date, selected date is Sep 3, 2025" at bounding box center [222, 84] width 11 height 11
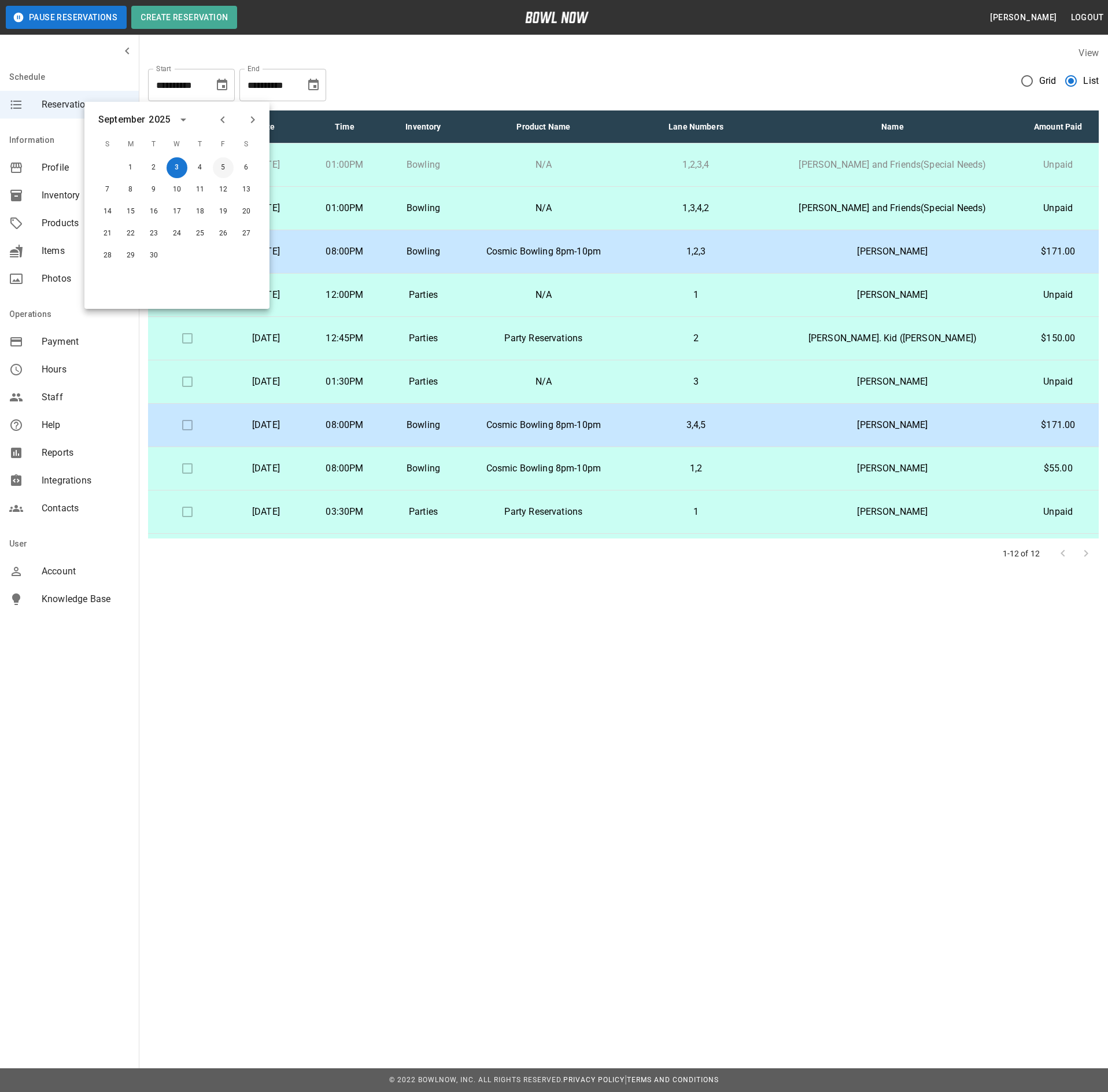
click at [221, 167] on button "5" at bounding box center [223, 168] width 21 height 21
type input "**********"
